Goal: Task Accomplishment & Management: Check status

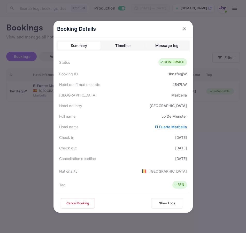
click at [182, 31] on icon "close" at bounding box center [184, 28] width 5 height 5
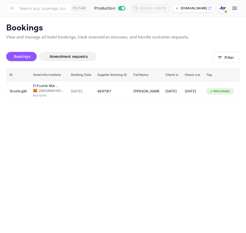
click at [231, 52] on div "Bookings Amendment requests Filter" at bounding box center [123, 58] width 234 height 22
click at [230, 56] on button "Filter" at bounding box center [225, 57] width 27 height 11
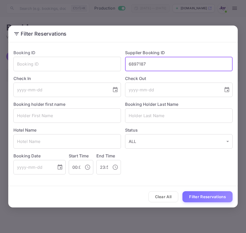
click at [168, 63] on input "6897187" at bounding box center [178, 64] width 107 height 14
type input "3298817855"
click at [192, 195] on button "Filter Reservations" at bounding box center [207, 196] width 50 height 11
drag, startPoint x: 176, startPoint y: 64, endPoint x: -39, endPoint y: 60, distance: 214.9
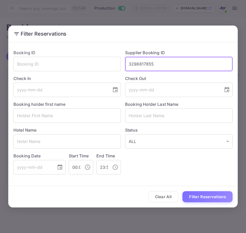
click at [0, 60] on html "Now you can check your travel website directly from the link. Check your websit…" at bounding box center [123, 116] width 246 height 233
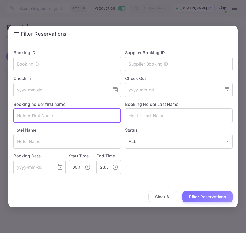
click at [65, 112] on input "text" at bounding box center [66, 115] width 107 height 14
type input "Haley"
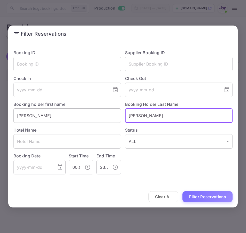
type input "McGuane"
click at [182, 191] on button "Filter Reservations" at bounding box center [207, 196] width 50 height 11
click at [100, 116] on input "Haley" at bounding box center [66, 115] width 107 height 14
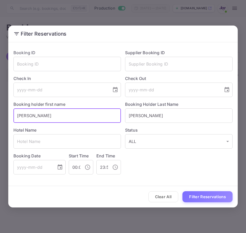
click at [100, 116] on input "Haley" at bounding box center [66, 115] width 107 height 14
type input "Haley"
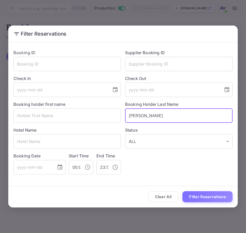
click at [138, 116] on input "McGuane" at bounding box center [178, 115] width 107 height 14
click at [60, 152] on div "Booking Date ​" at bounding box center [37, 162] width 55 height 25
click at [63, 145] on input "text" at bounding box center [66, 141] width 107 height 14
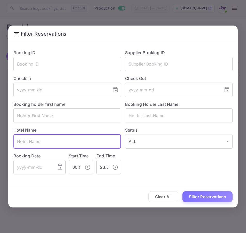
paste input "GRADUATE BY HILTON NEW HAVEN"
type input "GRADUATE BY HILTON NEW HAVEN"
click at [110, 91] on button "Choose date" at bounding box center [115, 90] width 10 height 10
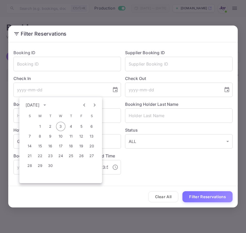
click at [82, 105] on icon "Previous month" at bounding box center [84, 105] width 6 height 6
click at [84, 166] on button "29" at bounding box center [81, 165] width 9 height 9
type input "2025-08-29"
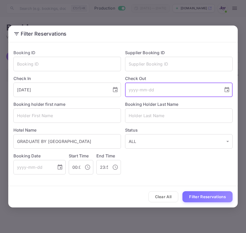
click at [172, 96] on input "tel" at bounding box center [172, 90] width 95 height 14
click at [226, 91] on icon "Choose date" at bounding box center [227, 90] width 6 height 6
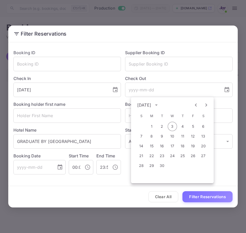
click at [195, 102] on button "Previous month" at bounding box center [195, 105] width 9 height 9
click at [141, 176] on button "31" at bounding box center [141, 175] width 9 height 9
type input "2025-08-31"
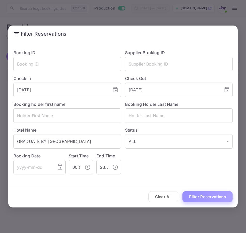
click at [185, 194] on button "Filter Reservations" at bounding box center [207, 196] width 50 height 11
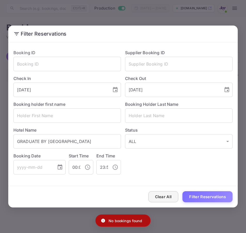
click at [169, 202] on button "Clear All" at bounding box center [163, 196] width 30 height 11
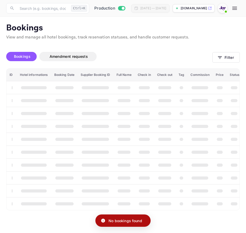
click at [169, 202] on div "Clear All Filter Reservations" at bounding box center [122, 196] width 229 height 21
click at [169, 202] on th "booking table" at bounding box center [164, 203] width 21 height 13
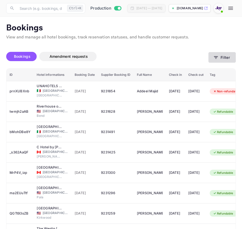
click at [220, 57] on button "Filter" at bounding box center [221, 57] width 27 height 11
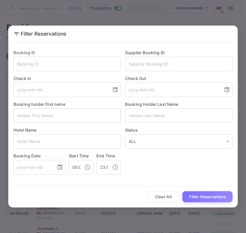
click at [65, 120] on input "text" at bounding box center [66, 115] width 107 height 14
type input "[PERSON_NAME]"
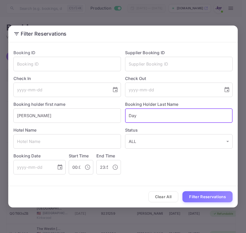
type input "Day"
click at [182, 191] on button "Filter Reservations" at bounding box center [207, 196] width 50 height 11
